Goal: Task Accomplishment & Management: Manage account settings

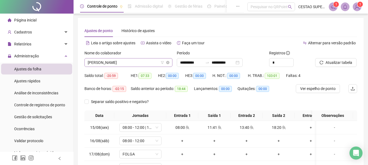
click at [150, 60] on span "[PERSON_NAME]" at bounding box center [128, 63] width 81 height 8
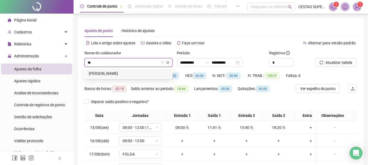
type input "*"
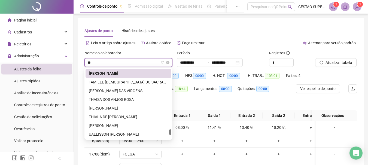
scroll to position [9, 0]
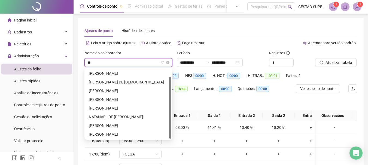
type input "***"
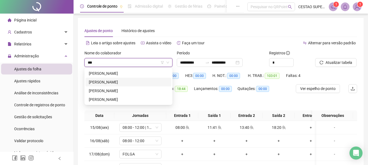
click at [130, 80] on div "[PERSON_NAME]" at bounding box center [128, 82] width 79 height 6
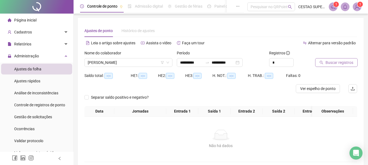
click at [340, 63] on span "Buscar registros" at bounding box center [340, 63] width 28 height 6
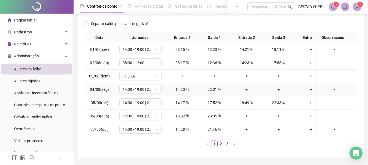
scroll to position [99, 0]
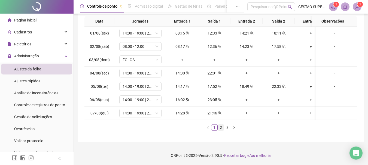
click at [221, 130] on link "2" at bounding box center [221, 128] width 6 height 6
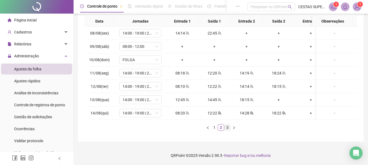
click at [230, 128] on link "3" at bounding box center [227, 128] width 6 height 6
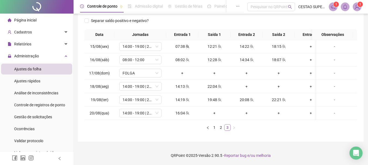
scroll to position [85, 0]
click at [211, 127] on button "button" at bounding box center [208, 127] width 7 height 7
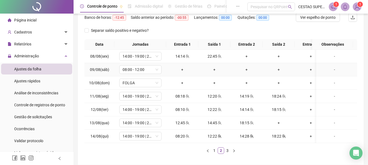
scroll to position [99, 0]
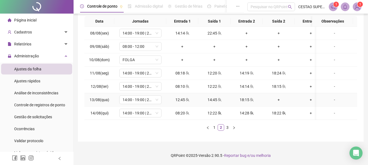
click at [280, 97] on div "+" at bounding box center [279, 100] width 28 height 6
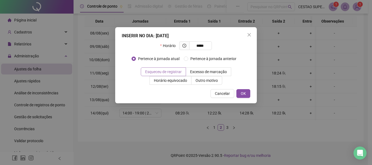
type input "*****"
click at [161, 72] on span "Esqueceu de registrar" at bounding box center [163, 72] width 36 height 4
click at [249, 96] on button "OK" at bounding box center [243, 93] width 14 height 9
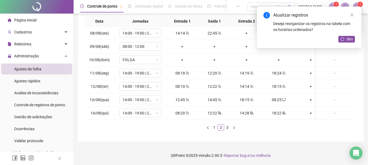
click at [348, 43] on div "Atualizar registros Deseja reorganizar os registros na tabela com os horários o…" at bounding box center [309, 28] width 105 height 42
click at [349, 39] on span "Sim" at bounding box center [349, 39] width 6 height 6
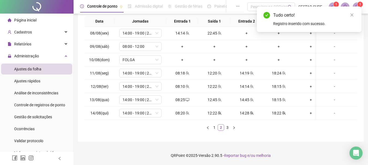
click at [223, 130] on link "2" at bounding box center [221, 128] width 6 height 6
click at [229, 129] on link "3" at bounding box center [227, 128] width 6 height 6
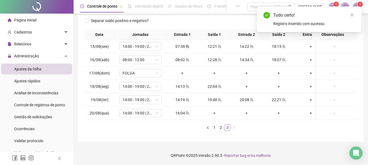
scroll to position [85, 0]
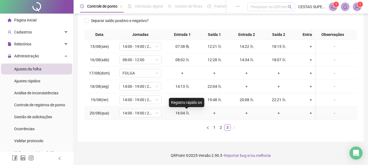
click at [186, 111] on icon "team" at bounding box center [187, 113] width 4 height 4
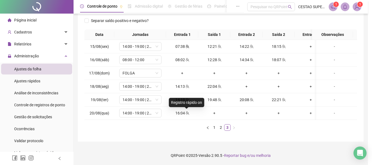
type input "**********"
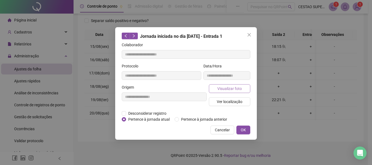
click at [243, 89] on button "Visualizar foto" at bounding box center [229, 88] width 41 height 9
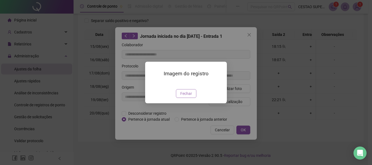
click at [185, 97] on span "Fechar" at bounding box center [186, 94] width 12 height 6
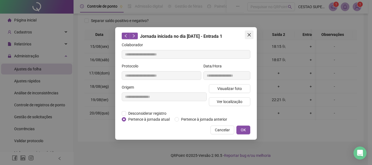
click at [251, 36] on icon "close" at bounding box center [249, 35] width 4 height 4
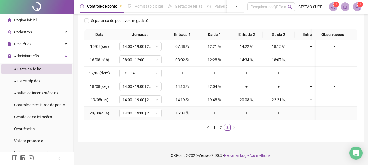
click at [214, 110] on div "+" at bounding box center [214, 113] width 28 height 6
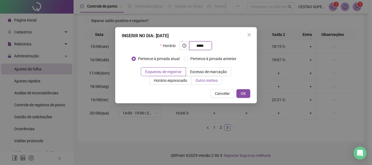
type input "*****"
click at [202, 77] on label "Outro motivo" at bounding box center [206, 80] width 31 height 9
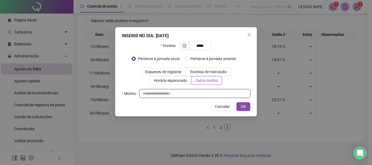
click at [163, 95] on input "text" at bounding box center [194, 93] width 111 height 9
type input "**********"
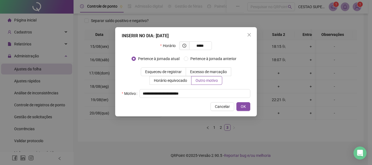
click at [246, 102] on div "**********" at bounding box center [186, 71] width 142 height 89
click at [242, 107] on span "OK" at bounding box center [243, 107] width 5 height 6
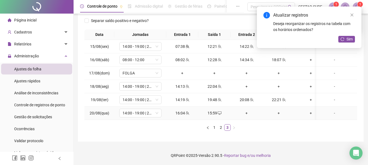
click at [181, 110] on div "16:04" at bounding box center [182, 113] width 28 height 6
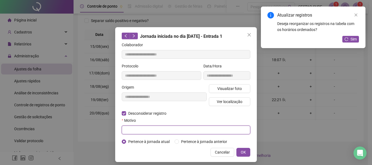
click at [147, 131] on input "text" at bounding box center [186, 130] width 129 height 9
type input "**********"
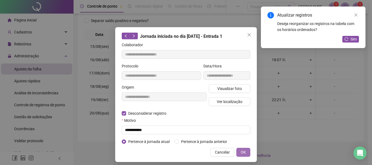
click at [238, 152] on button "OK" at bounding box center [243, 152] width 14 height 9
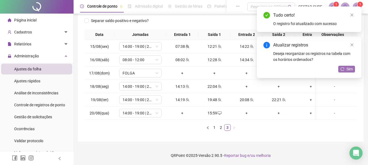
click at [347, 68] on span "Sim" at bounding box center [349, 69] width 6 height 6
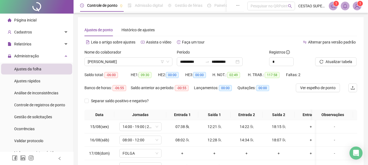
scroll to position [0, 0]
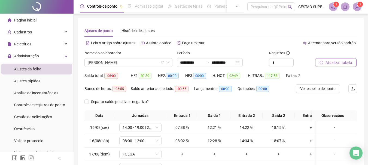
click at [348, 63] on span "Atualizar tabela" at bounding box center [339, 63] width 27 height 6
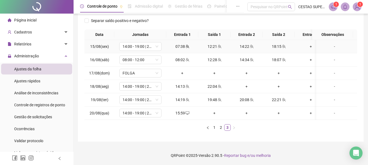
scroll to position [85, 0]
click at [221, 129] on link "2" at bounding box center [221, 128] width 6 height 6
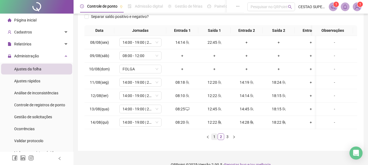
click at [214, 140] on link "1" at bounding box center [214, 137] width 6 height 6
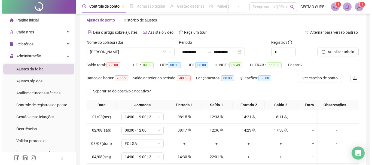
scroll to position [0, 0]
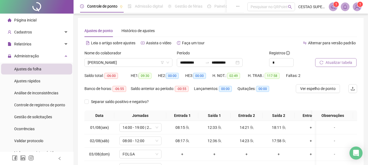
click at [328, 61] on span "Atualizar tabela" at bounding box center [339, 63] width 27 height 6
